Goal: Find specific page/section: Find specific page/section

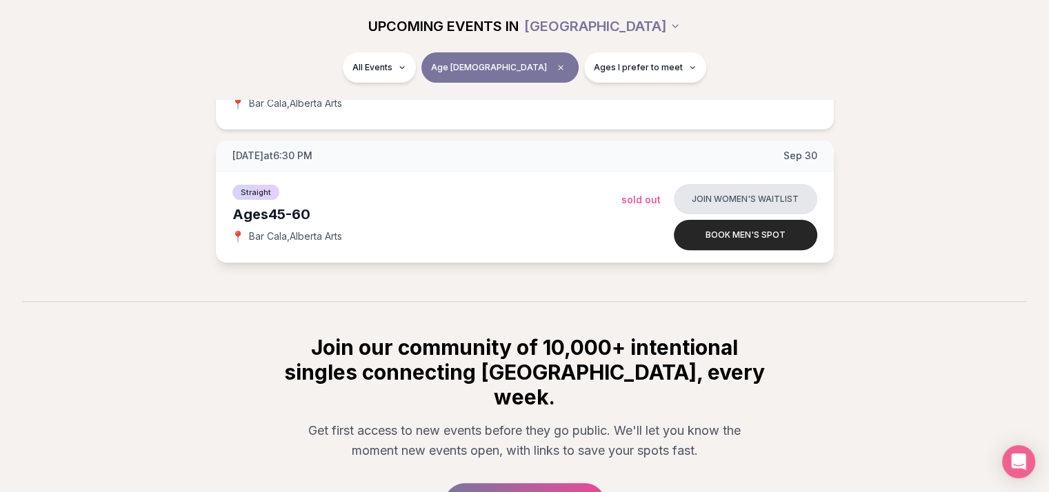
scroll to position [69, 0]
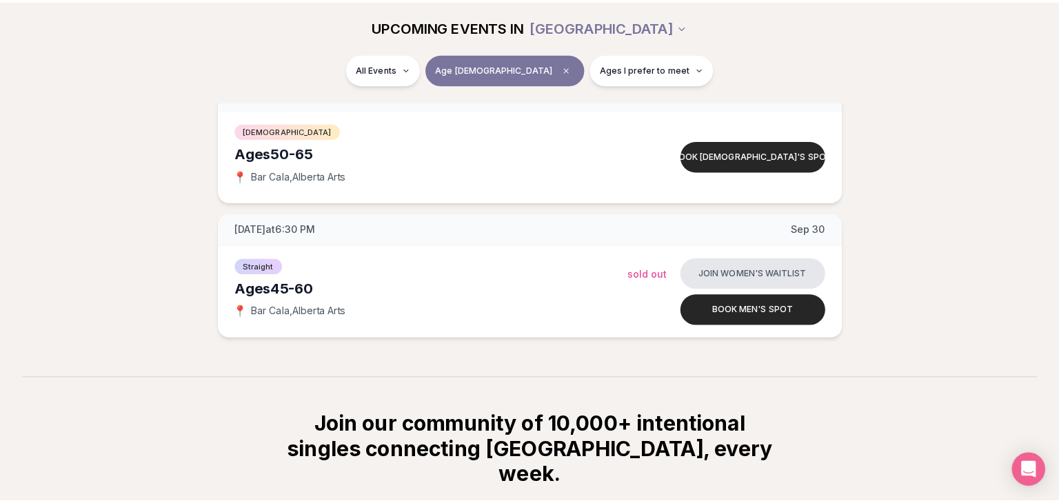
scroll to position [414, 0]
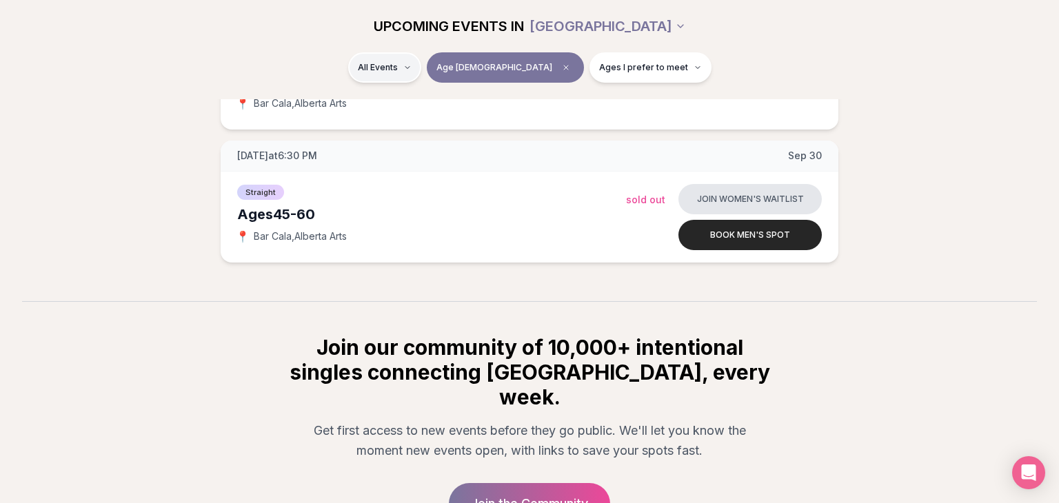
click at [441, 64] on html "Back to home luvvly LOW-PRESSURE SPEED DATING How it Works 💗 3,000 + monthly fi…" at bounding box center [529, 116] width 1059 height 1060
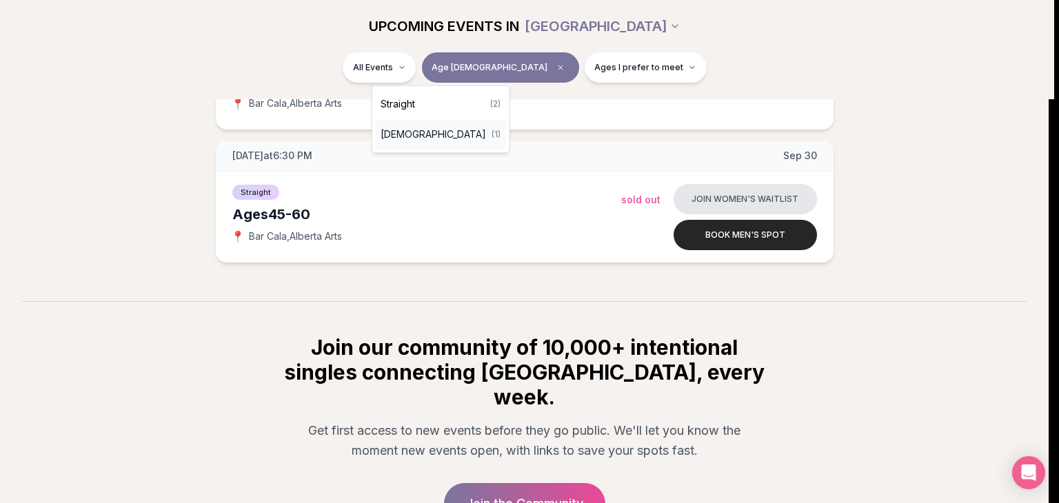
click at [439, 134] on span "[DEMOGRAPHIC_DATA]" at bounding box center [434, 135] width 106 height 14
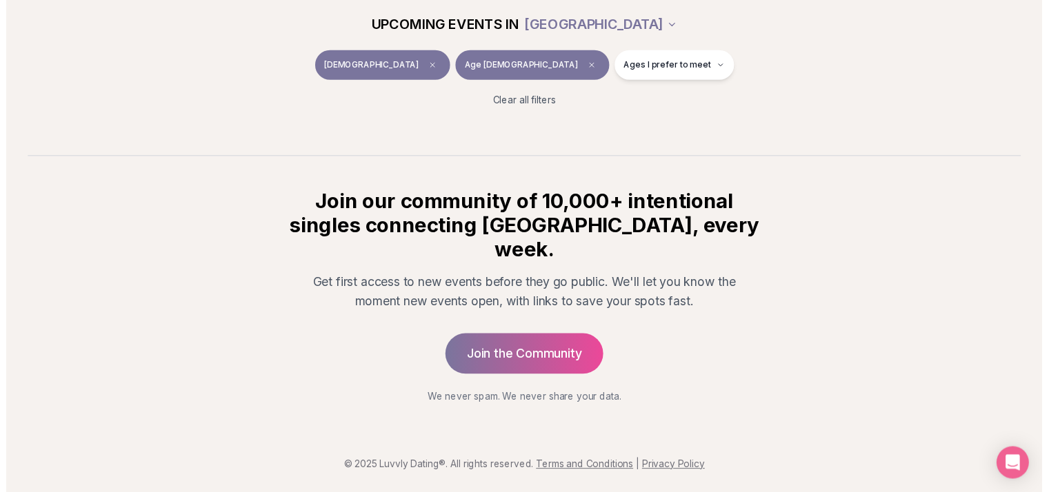
scroll to position [214, 0]
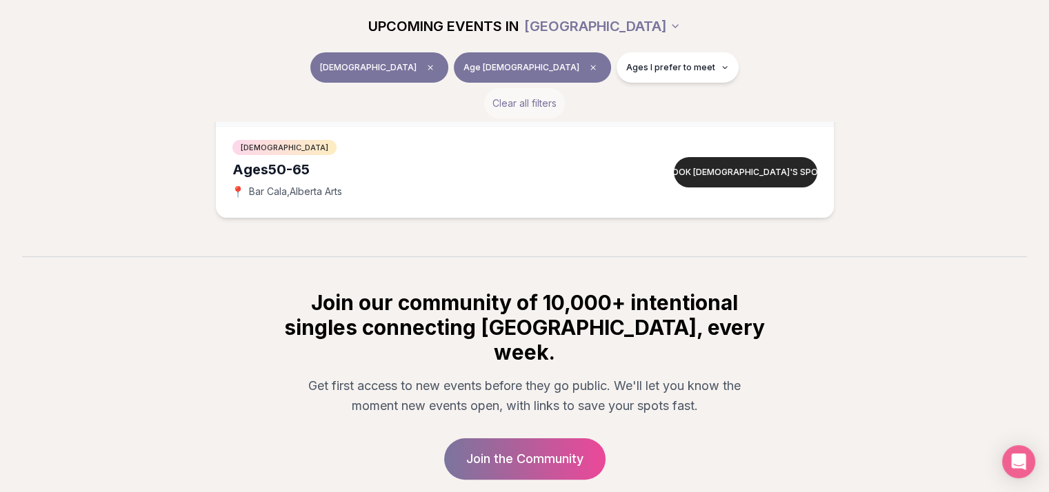
click at [508, 102] on button "Clear all filters" at bounding box center [524, 103] width 81 height 30
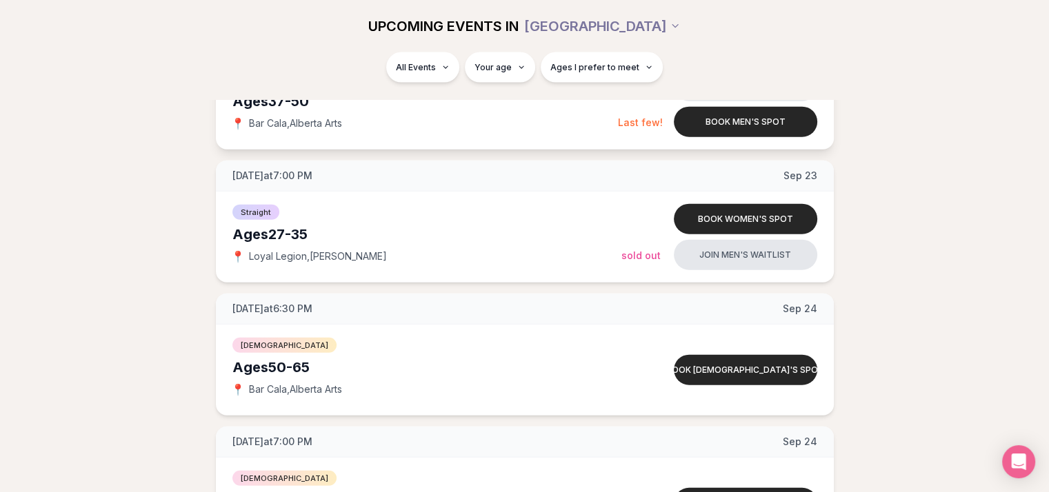
scroll to position [3042, 0]
